Goal: Task Accomplishment & Management: Use online tool/utility

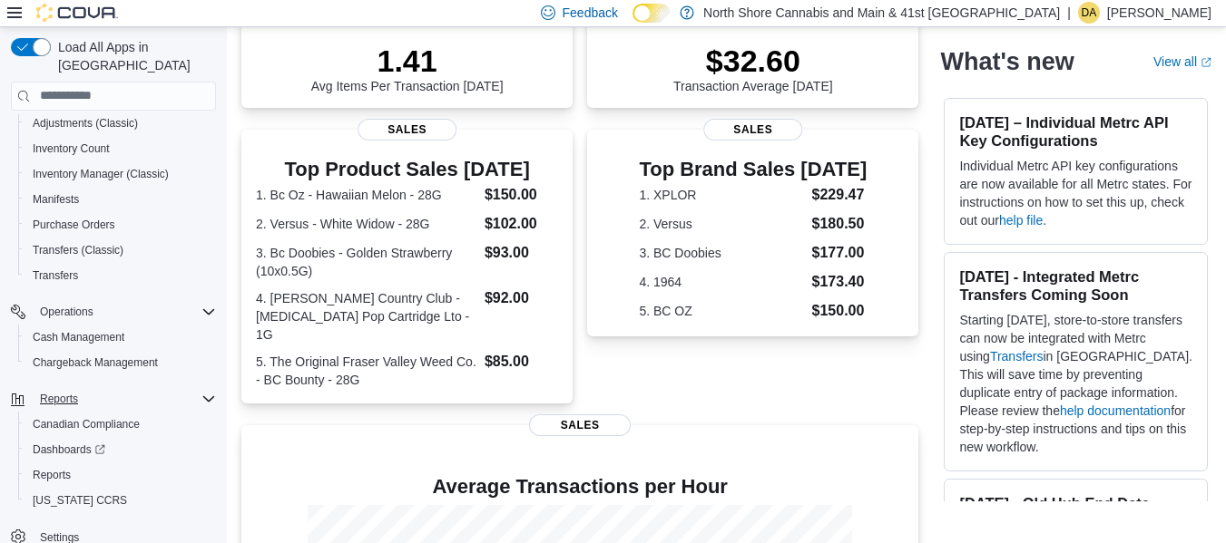
scroll to position [521, 0]
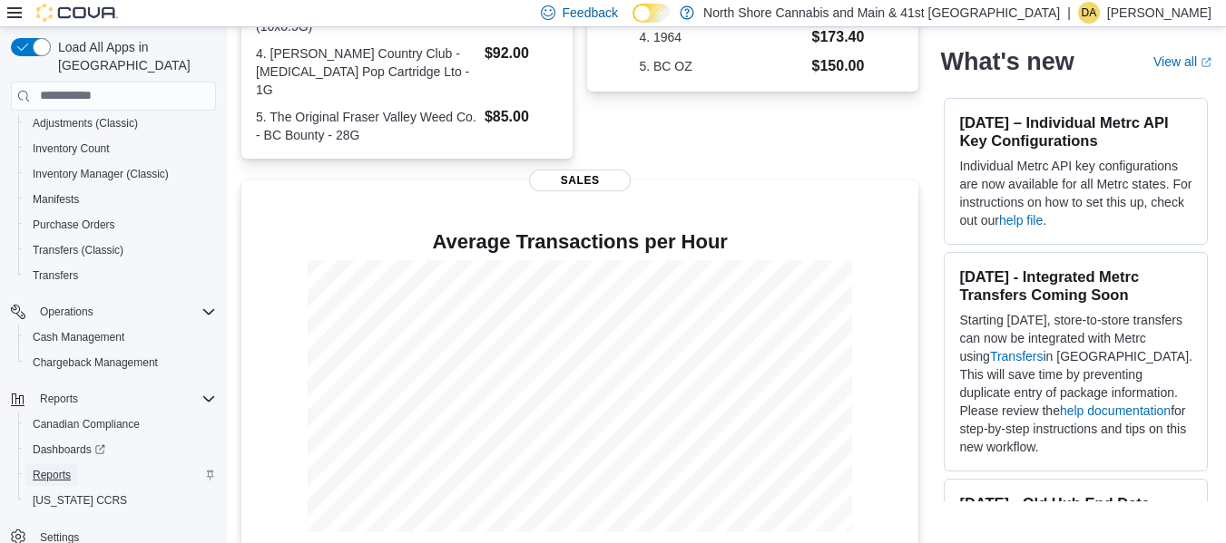
click at [61, 468] on span "Reports" at bounding box center [52, 475] width 38 height 15
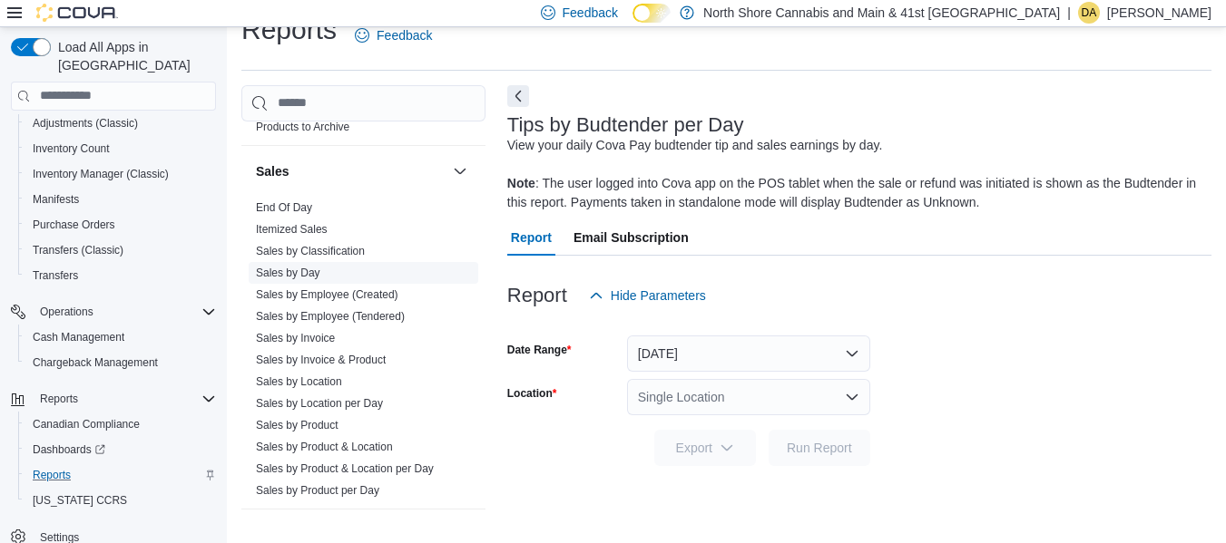
scroll to position [1285, 0]
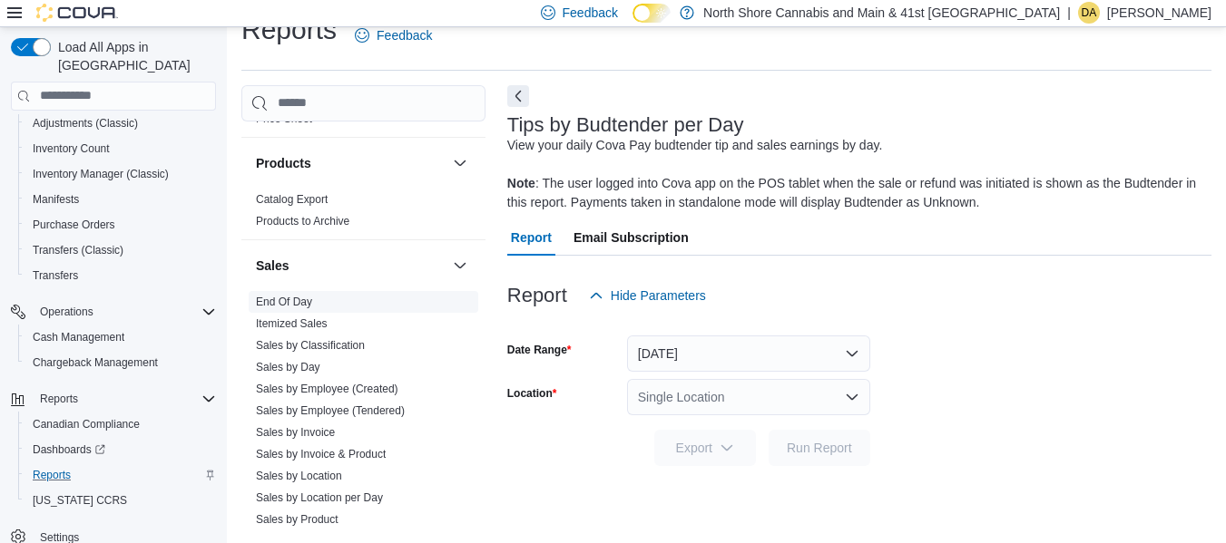
click at [292, 296] on link "End Of Day" at bounding box center [284, 302] width 56 height 13
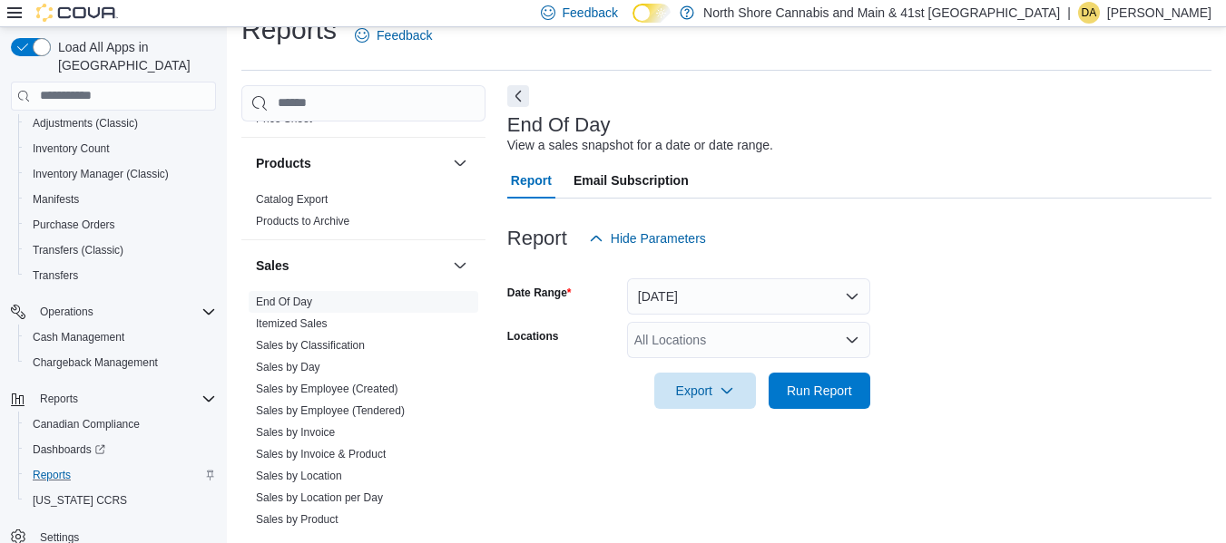
click at [696, 333] on div "All Locations" at bounding box center [748, 340] width 243 height 36
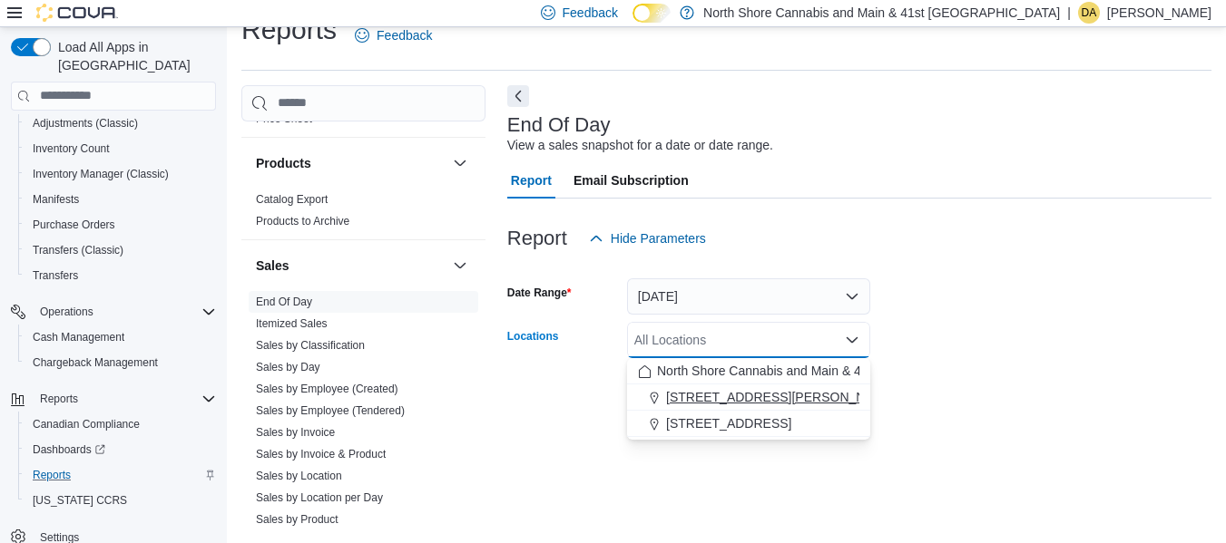
click at [700, 395] on span "[STREET_ADDRESS][PERSON_NAME]" at bounding box center [781, 397] width 230 height 18
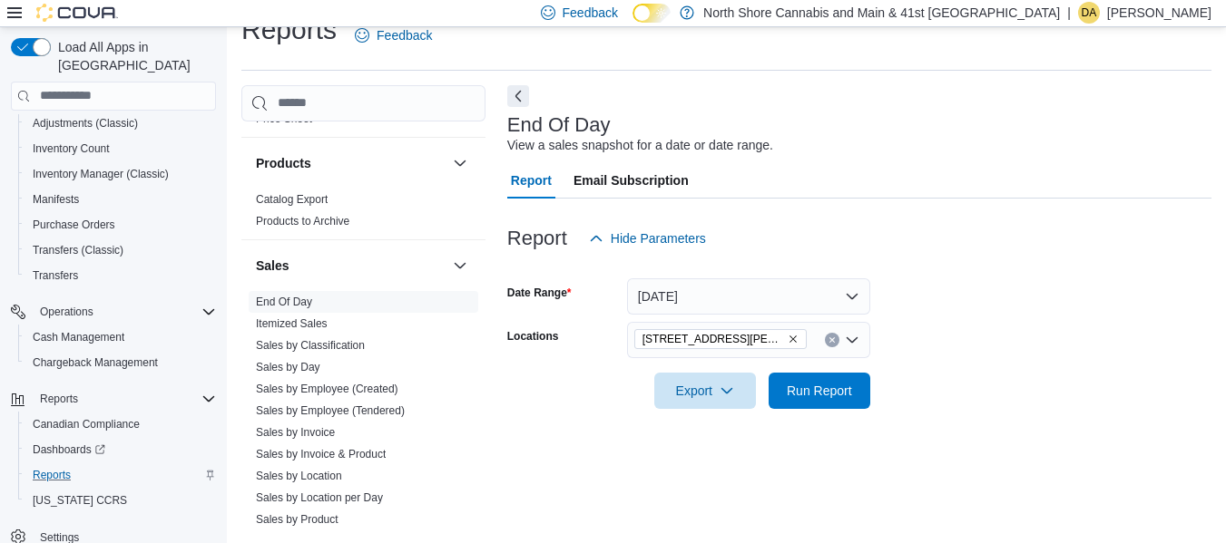
click at [1124, 350] on form "Date Range [DATE] Locations [STREET_ADDRESS][PERSON_NAME] Export Run Report" at bounding box center [859, 333] width 704 height 152
click at [835, 391] on span "Run Report" at bounding box center [819, 390] width 65 height 18
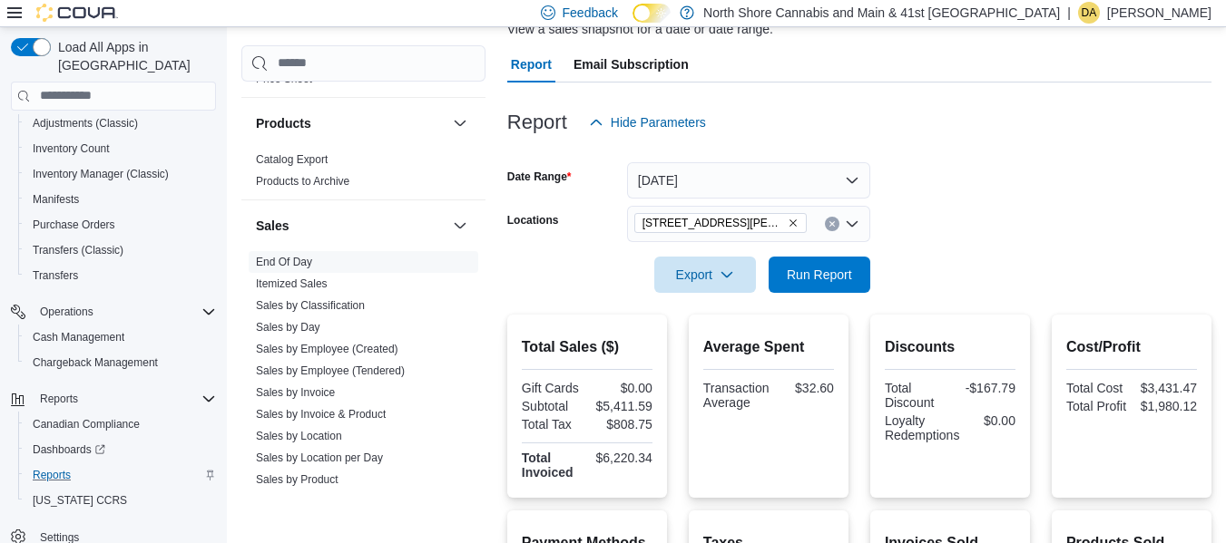
scroll to position [142, 0]
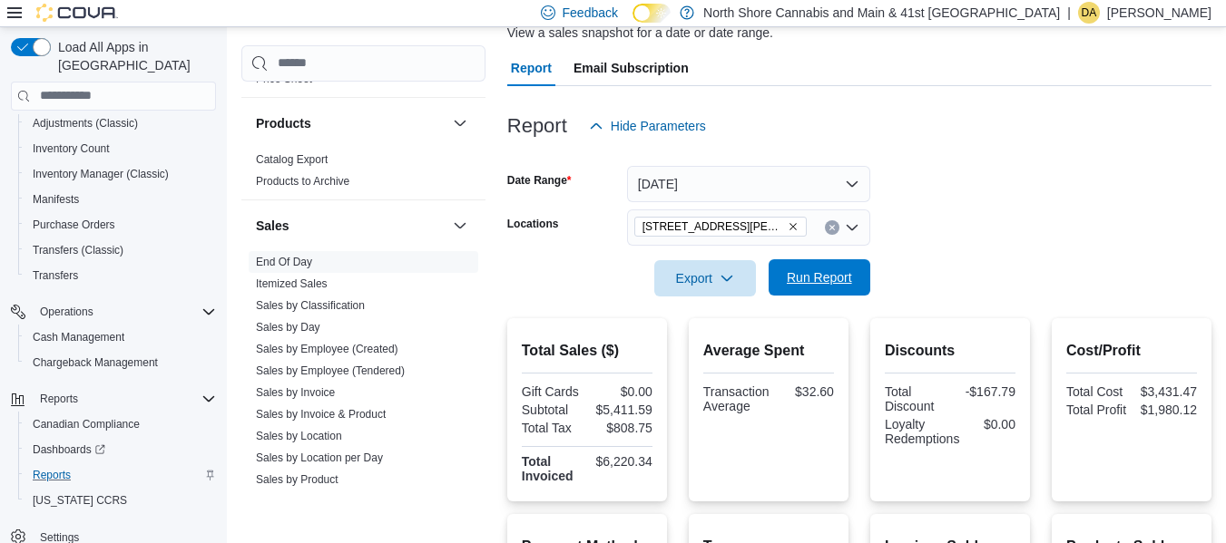
click at [842, 273] on span "Run Report" at bounding box center [819, 278] width 65 height 18
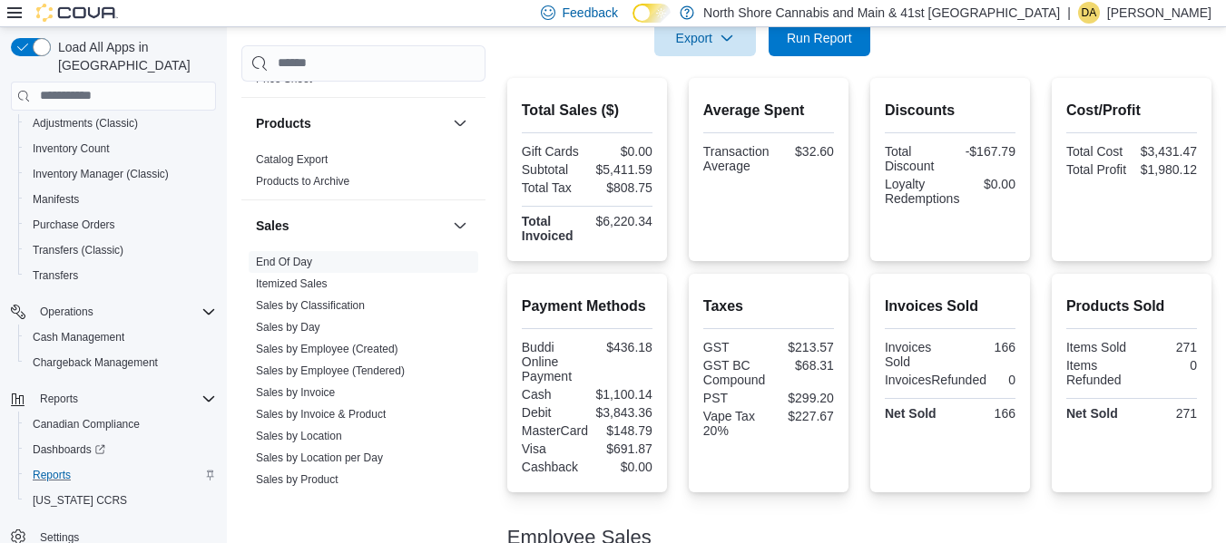
scroll to position [415, 0]
